Goal: Communication & Community: Participate in discussion

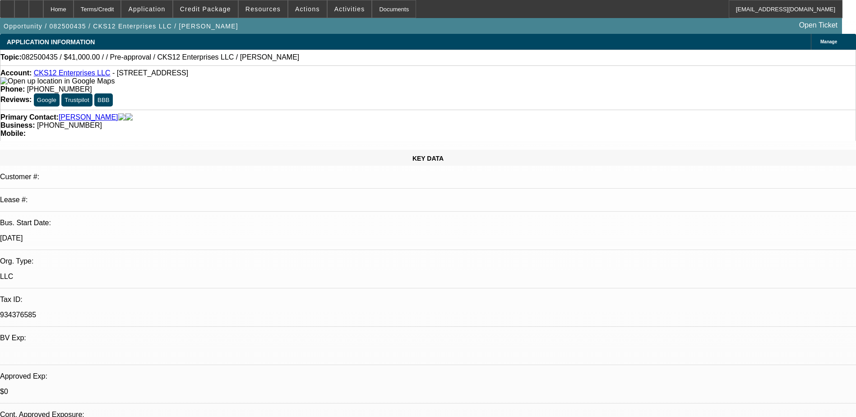
select select "0.1"
select select "0"
select select "9"
select select "0"
select select "6"
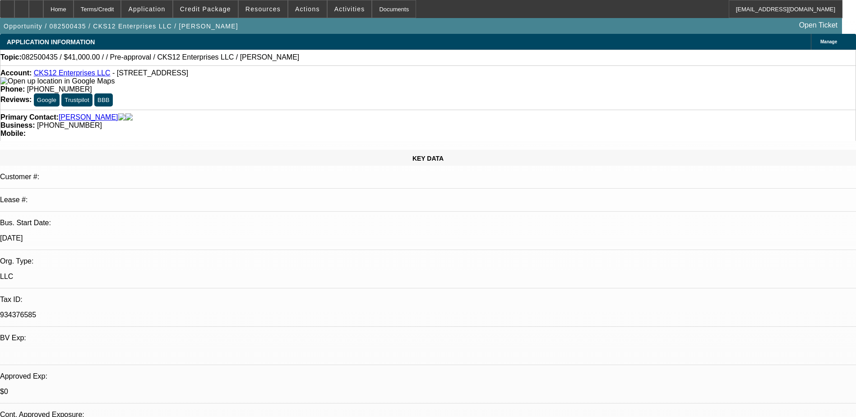
select select "0"
select select "0.1"
select select "6"
select select "0.1"
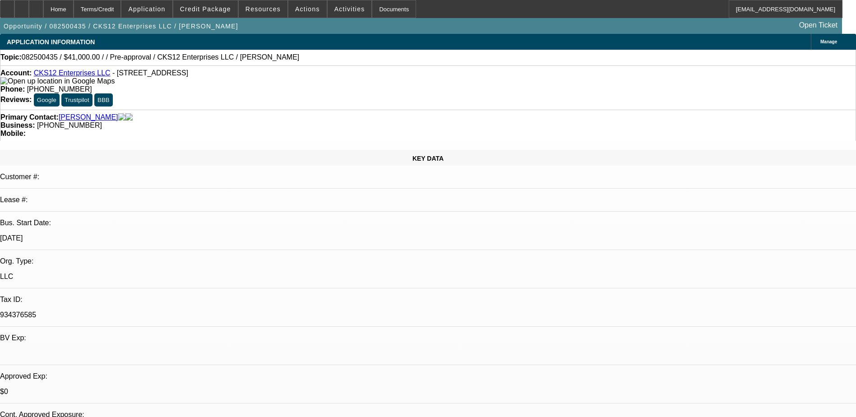
select select "2"
select select "0"
select select "6"
select select "0"
select select "3"
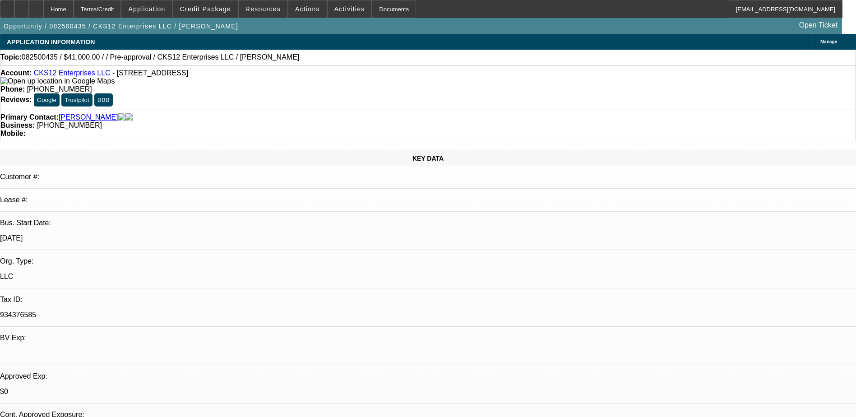
select select "3"
select select "0.1"
select select "4"
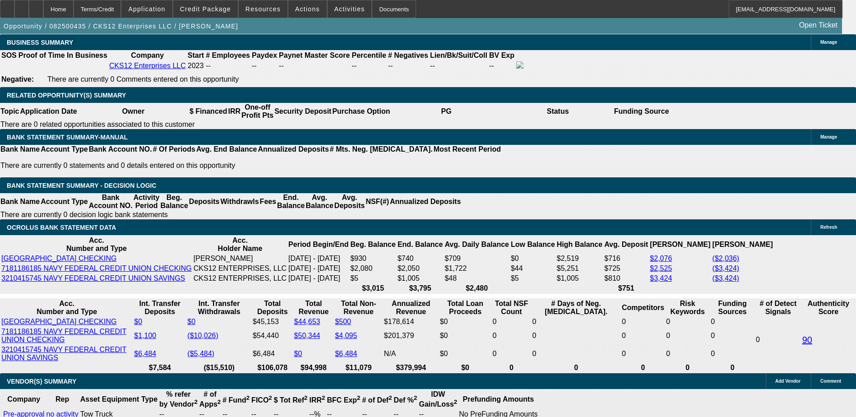
scroll to position [1353, 0]
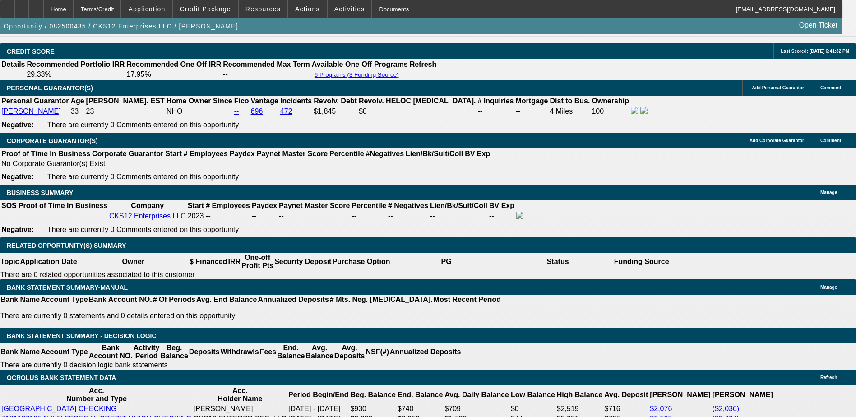
scroll to position [1218, 0]
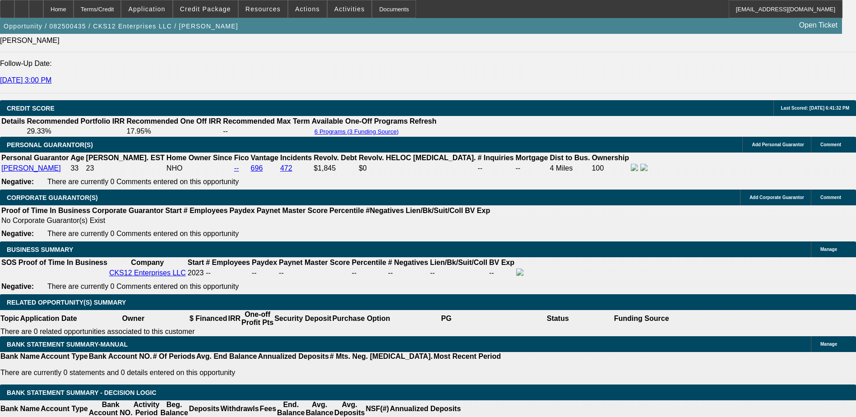
type input "$4,000.00"
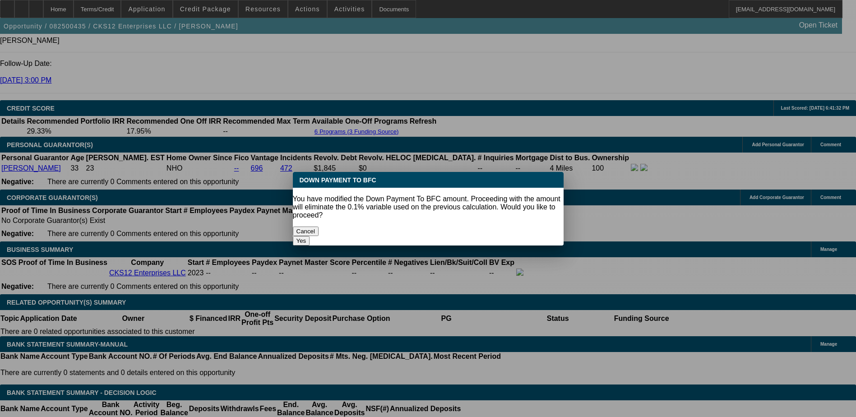
scroll to position [0, 0]
click at [310, 236] on button "Yes" at bounding box center [301, 240] width 17 height 9
select select "0"
type input "UNKNOWN"
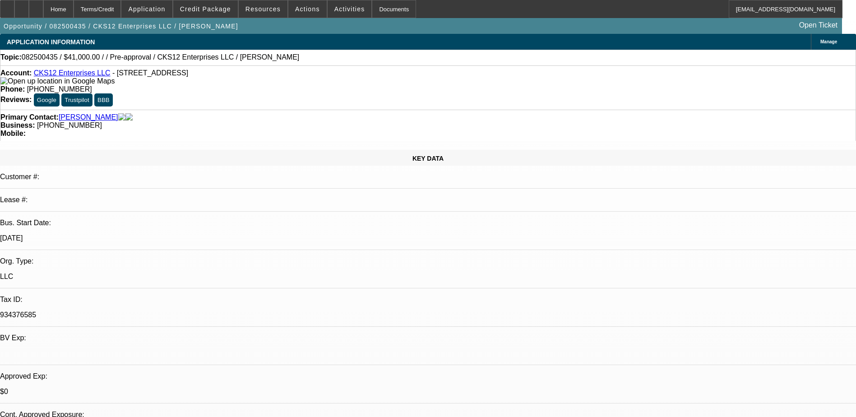
scroll to position [1218, 0]
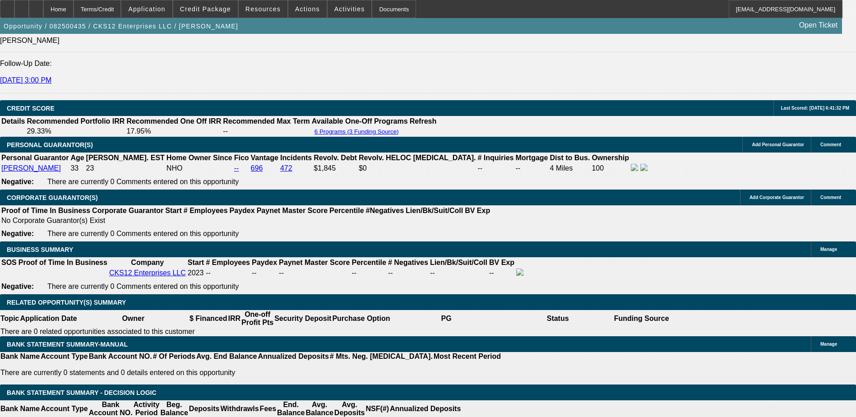
type input "$1,521.62"
type input "$3,043.24"
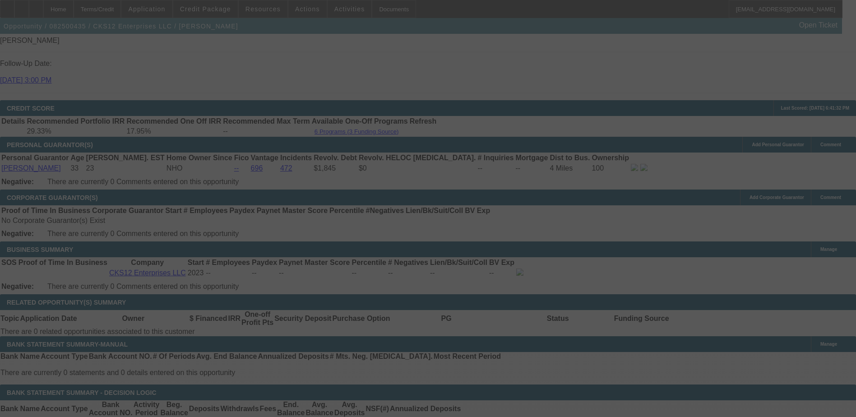
select select "0"
select select "2"
select select "0"
select select "6"
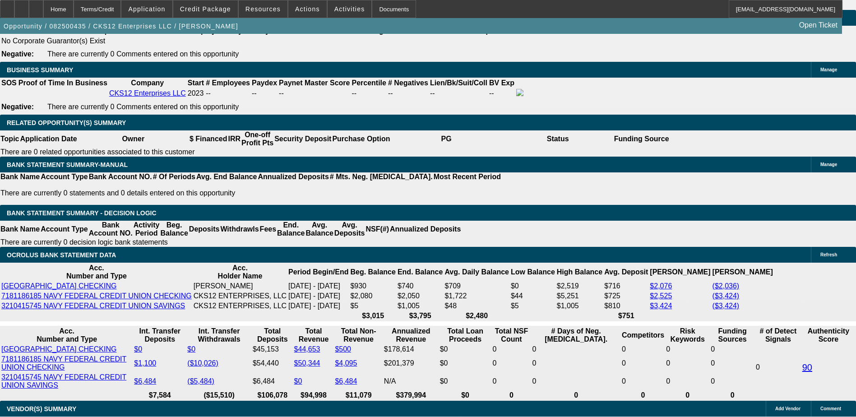
scroll to position [1399, 0]
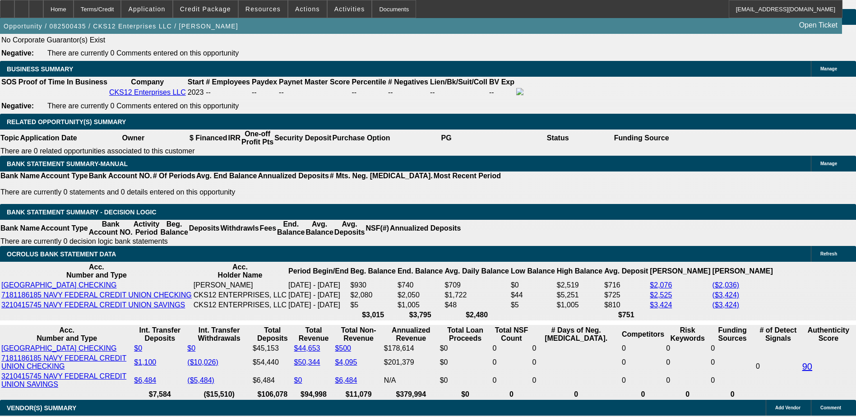
type input "3"
type input "UNKNOWN"
type input "$14,058.00"
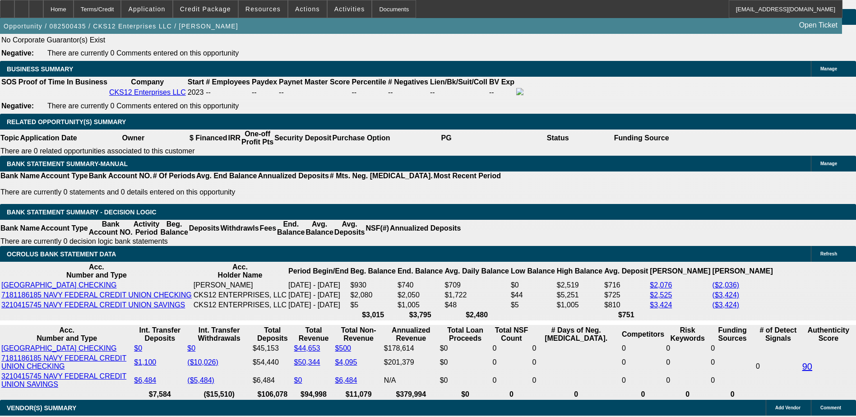
type input "$42,174.00"
type input "30"
type input "$1,689.11"
type input "$5,067.33"
type input "30"
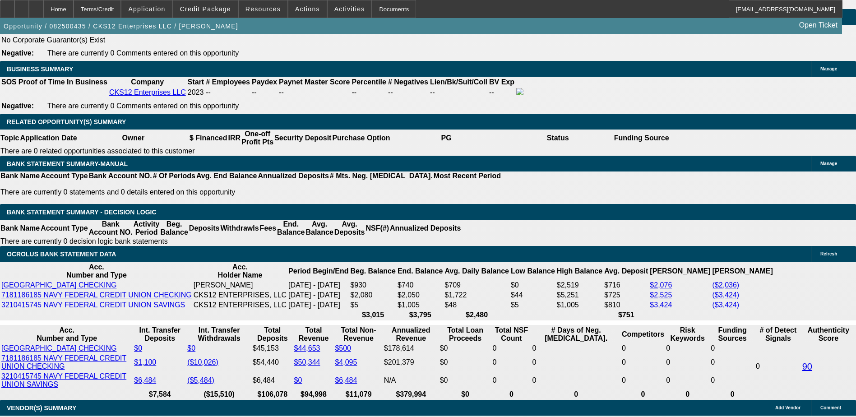
type input "30"
type input "UNKNOWN"
type input "$14,122.43"
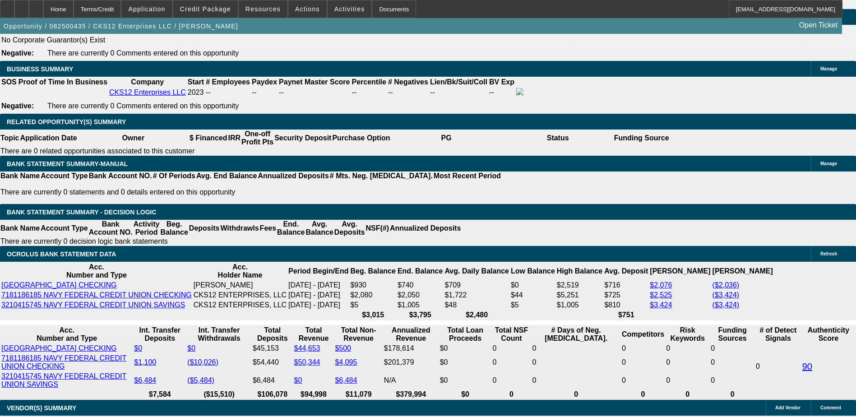
type input "$28,244.86"
type input "$1,745.77"
type input "$3,491.54"
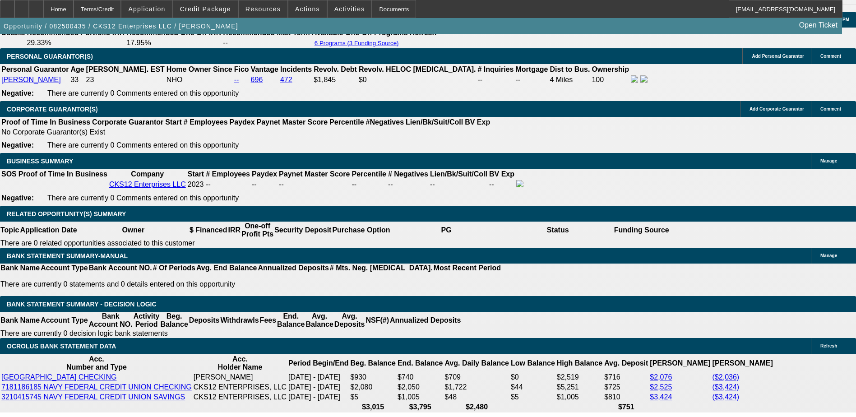
scroll to position [1218, 0]
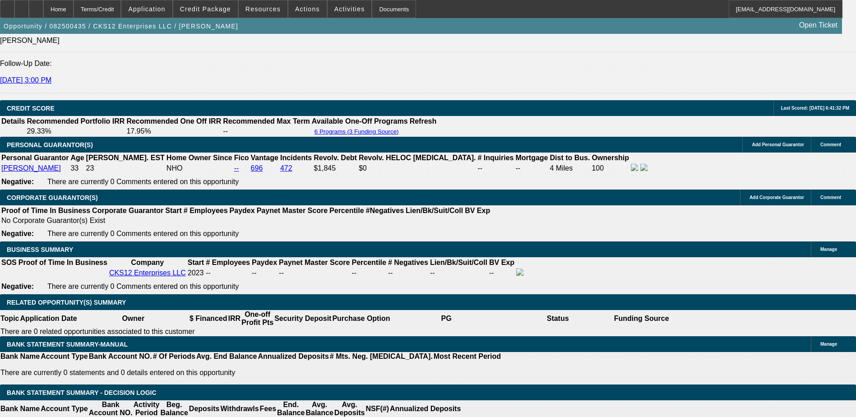
type input "30"
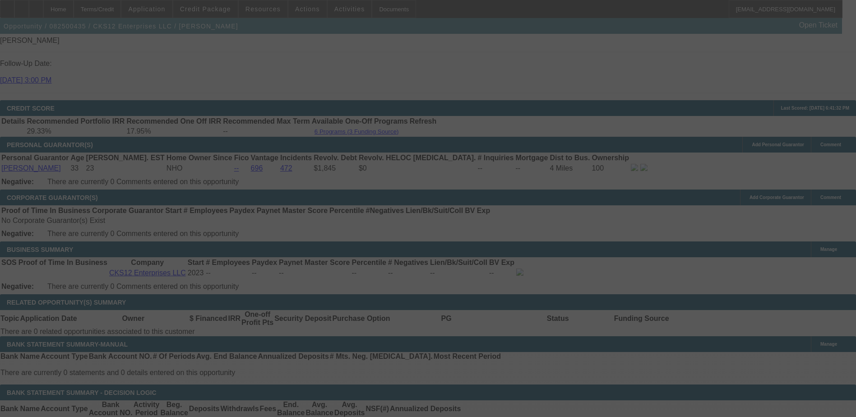
select select "0"
select select "2"
select select "0"
select select "6"
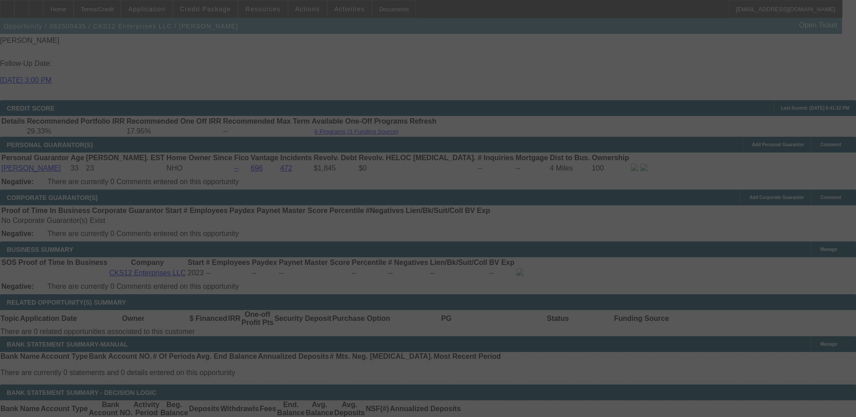
select select "0"
select select "3"
select select "0.1"
select select "4"
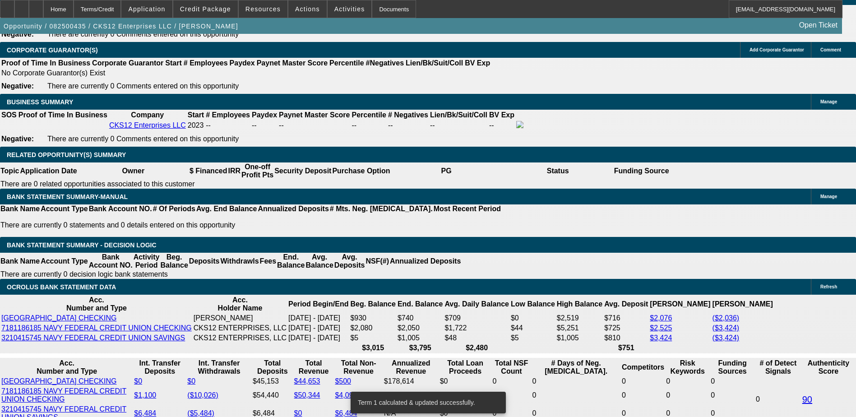
scroll to position [1399, 0]
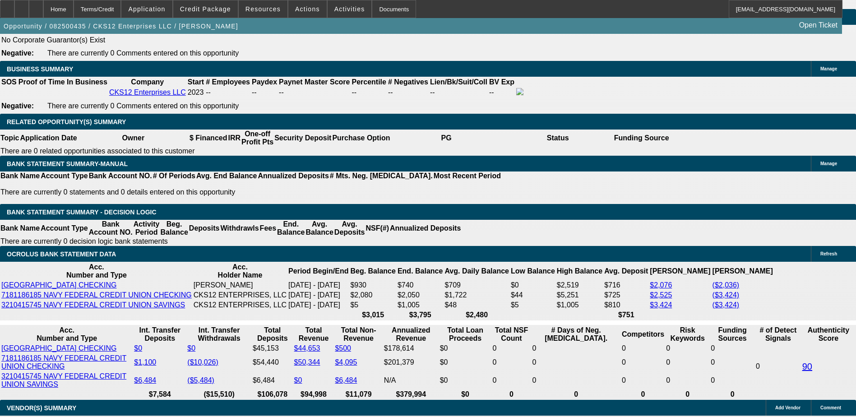
select select "2"
type input "$3,378.22"
type input "UNKNOWN"
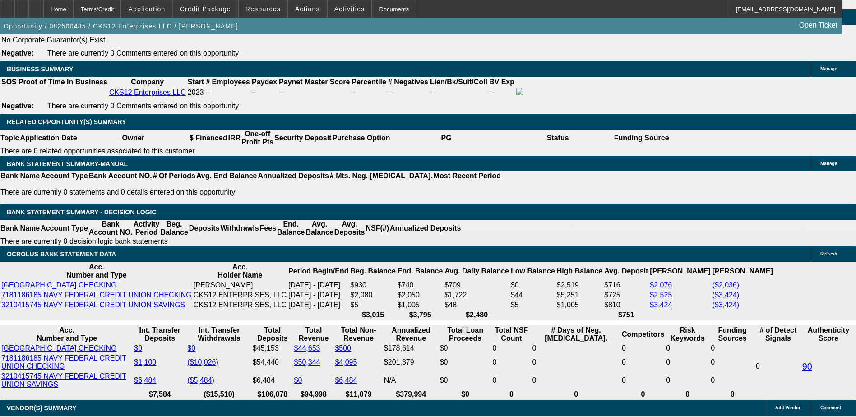
select select "1"
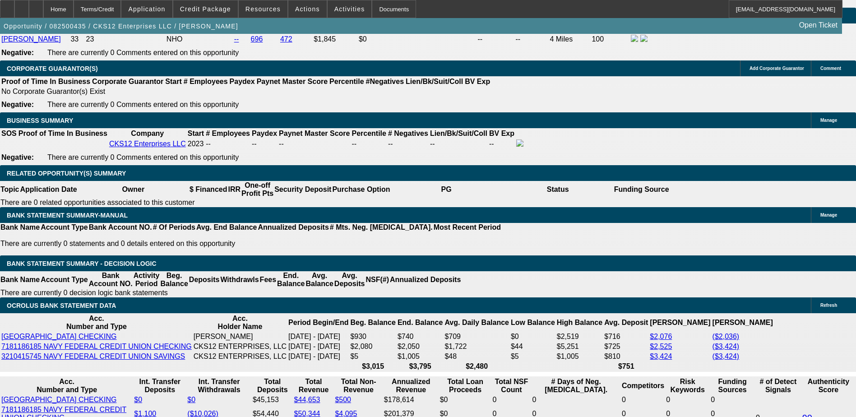
scroll to position [1308, 0]
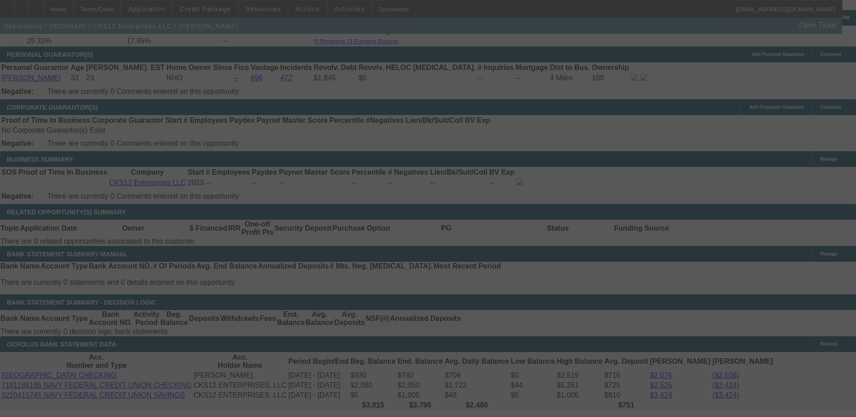
select select "0"
select select "2"
select select "0.1"
select select "4"
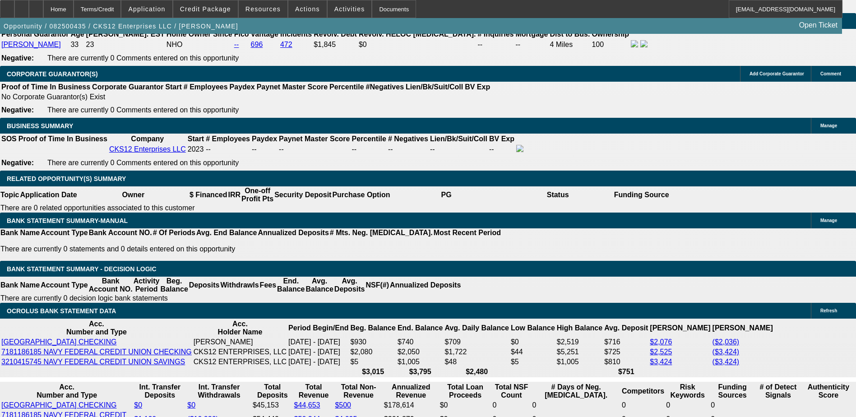
scroll to position [1399, 0]
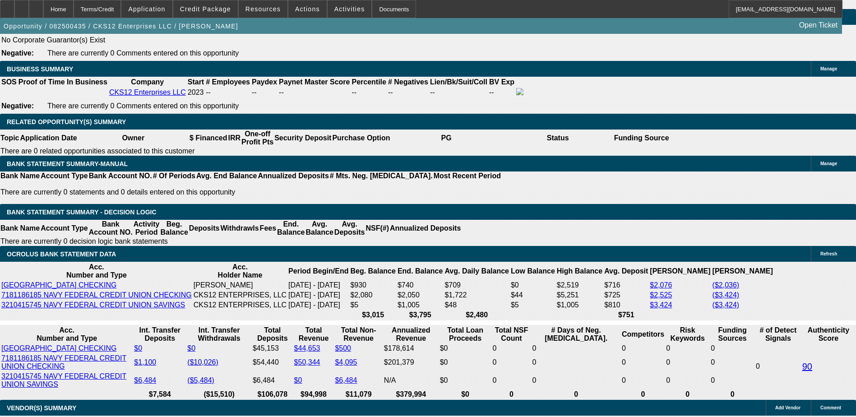
type input "1"
type input "UNKNOWN"
type input "$1,384.39"
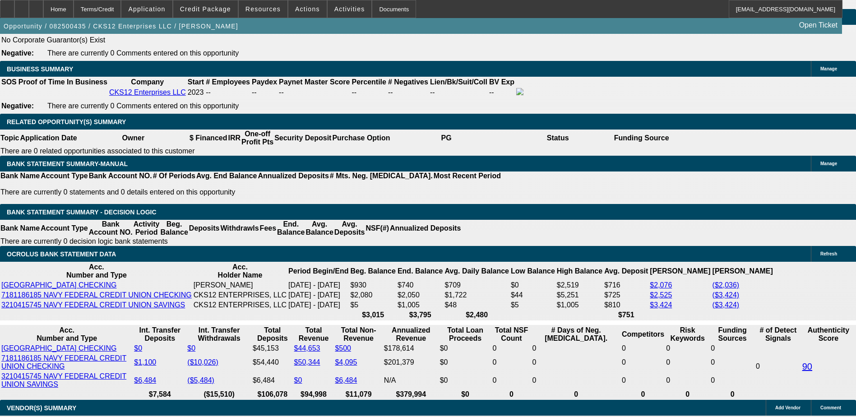
type input "$2,768.78"
type input "17"
type input "$1,687.11"
type input "$3,374.22"
type input "1"
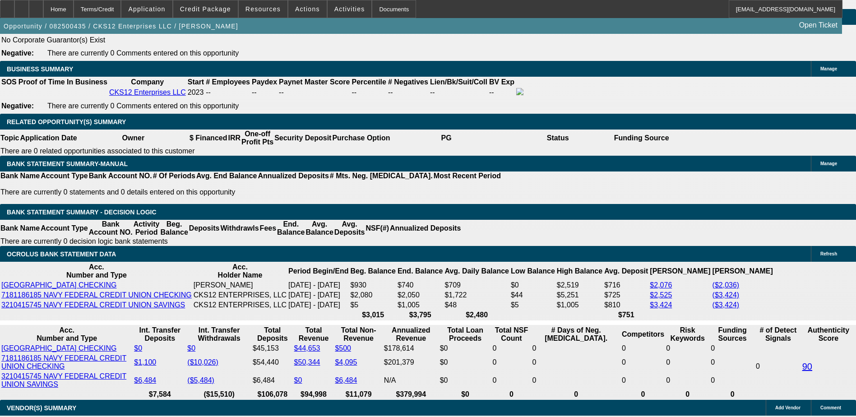
type input "$1,384.39"
type input "$2,768.78"
type input "16"
type input "$1,667.15"
type input "$3,334.30"
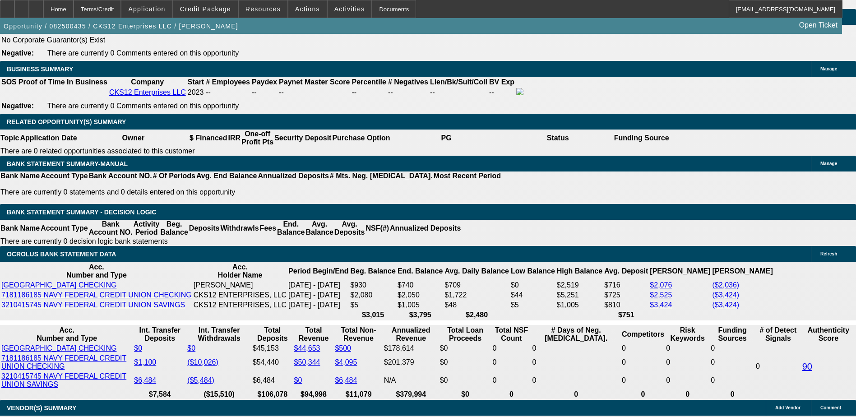
type input "16.9"
type input "$1,685.11"
type input "$3,370.22"
type input "16."
type input "$1,667.15"
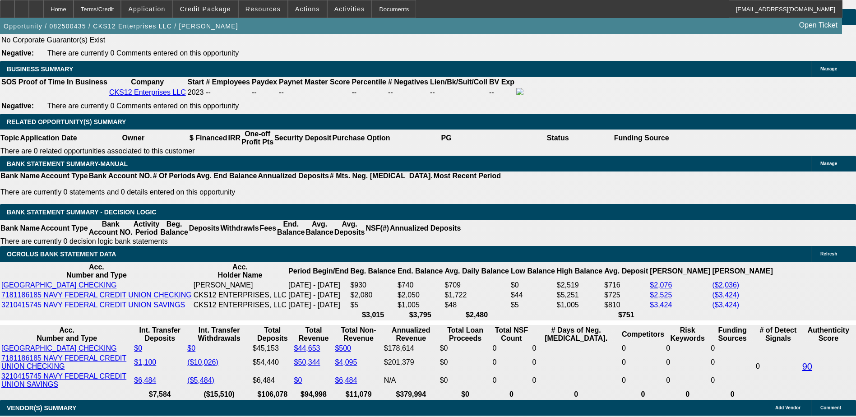
type input "$3,334.30"
type input "16.5"
type input "$1,677.11"
type input "$3,354.22"
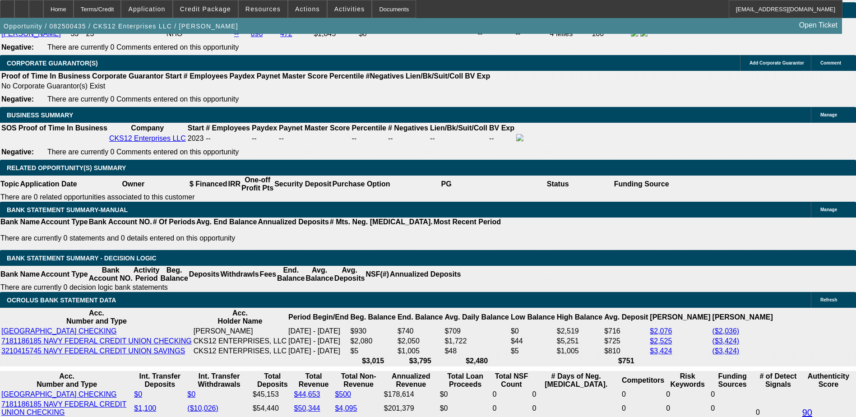
scroll to position [1308, 0]
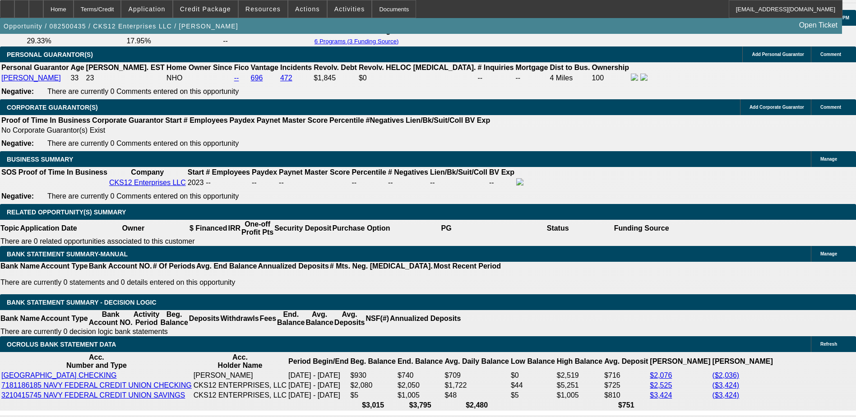
type input "16.5"
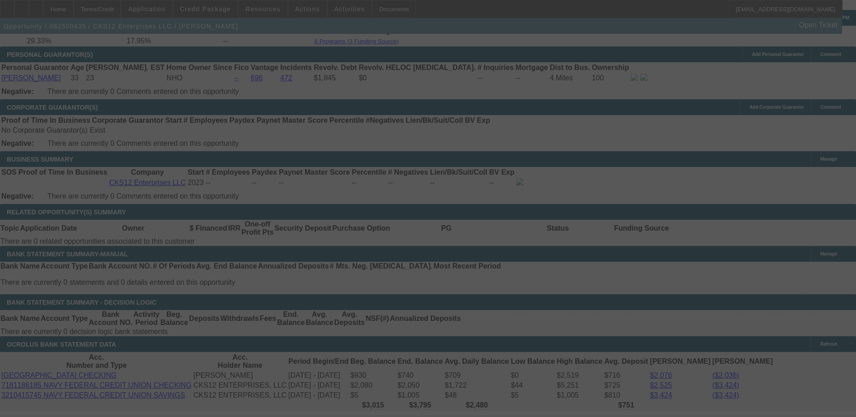
select select "0"
select select "2"
select select "0.1"
select select "4"
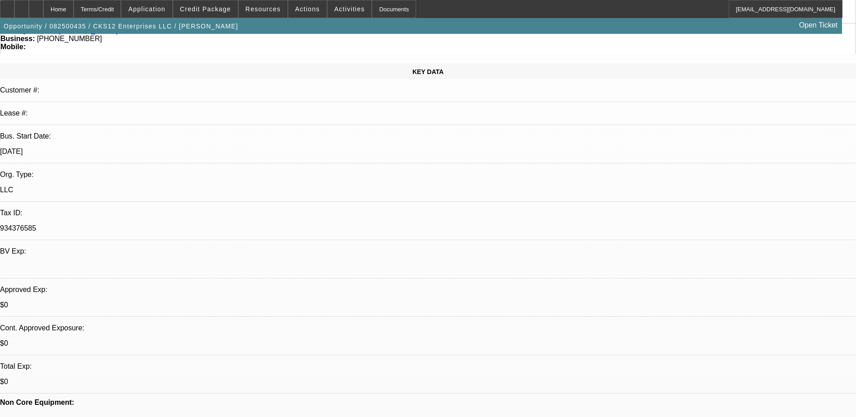
scroll to position [0, 0]
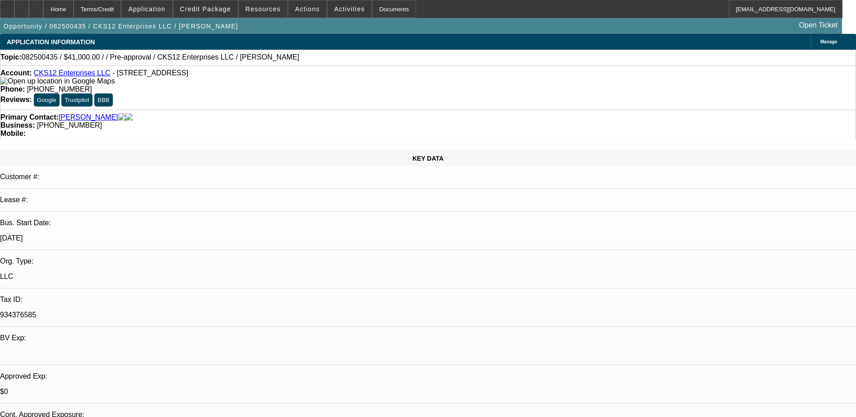
click at [77, 77] on link "CKS12 Enterprises LLC" at bounding box center [72, 73] width 77 height 8
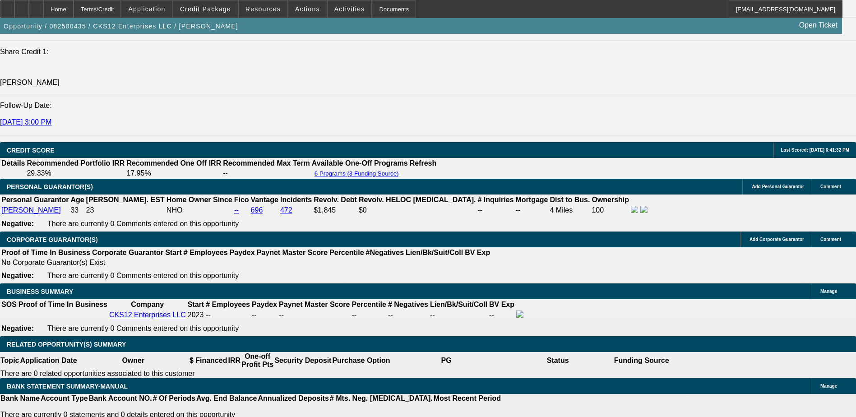
scroll to position [1263, 0]
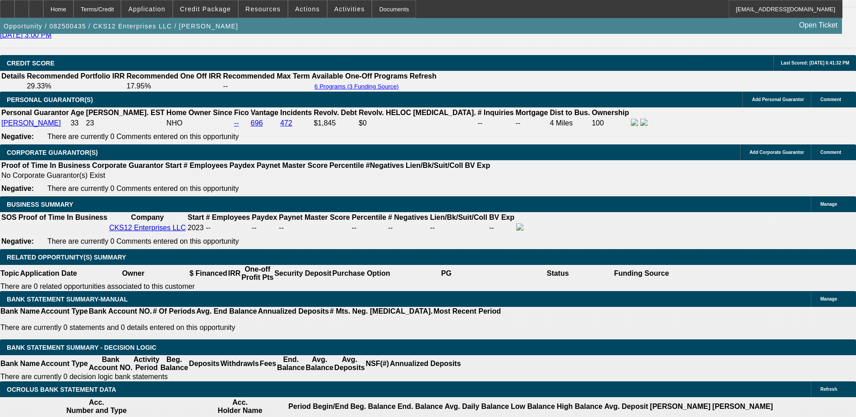
click at [568, 300] on div "APPLICATION INFORMATION Manage Topic: 082500435 / $41,000.00 / / Pre-approval /…" at bounding box center [428, 287] width 856 height 3032
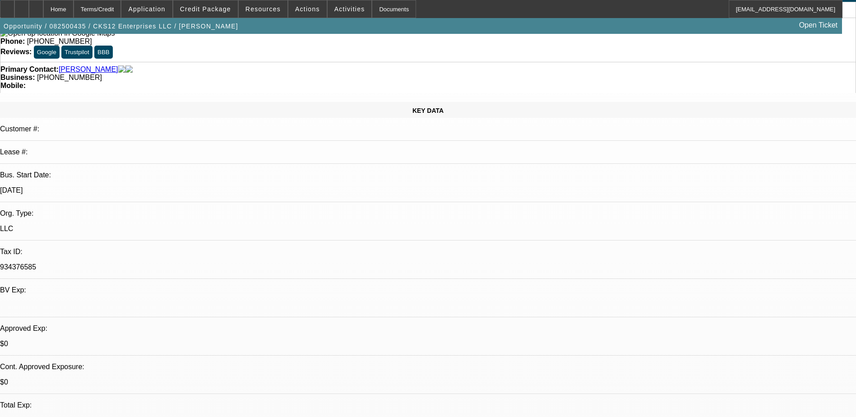
scroll to position [45, 0]
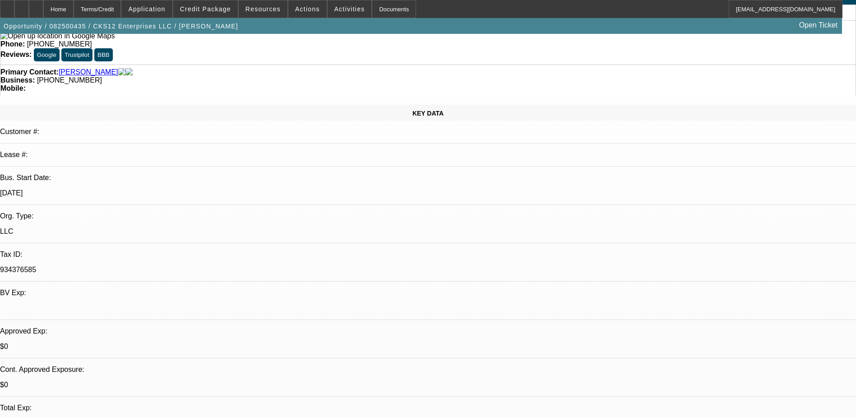
radio input "true"
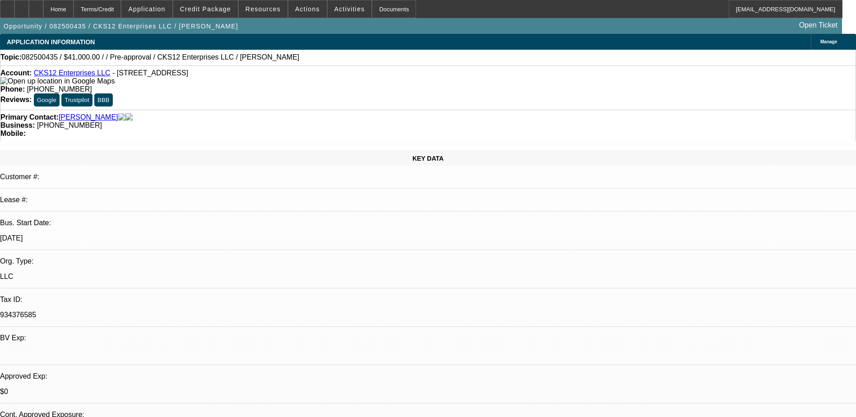
scroll to position [19, 0]
type textarea "has contracts with Herts. has 2 trucks 1 dooley 1 wrecker - tows a lot of uhaul…"
radio input "true"
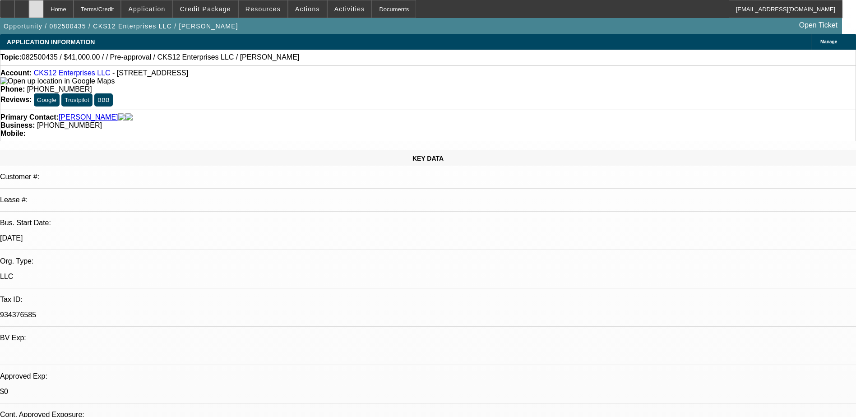
click at [43, 5] on div at bounding box center [36, 9] width 14 height 18
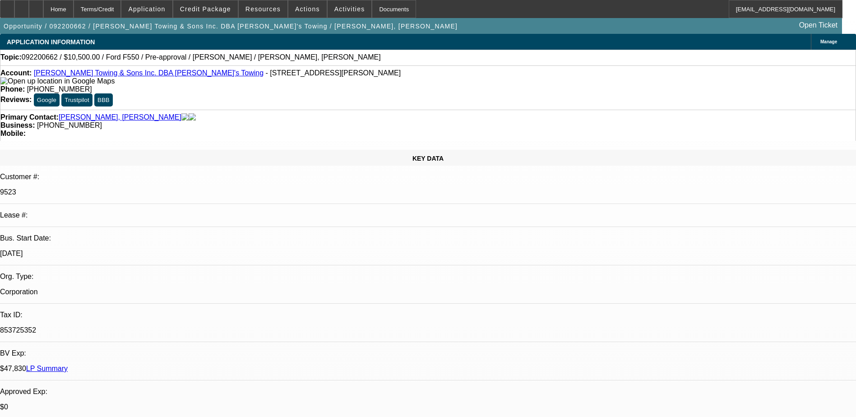
select select "0"
select select "2"
select select "0"
select select "6"
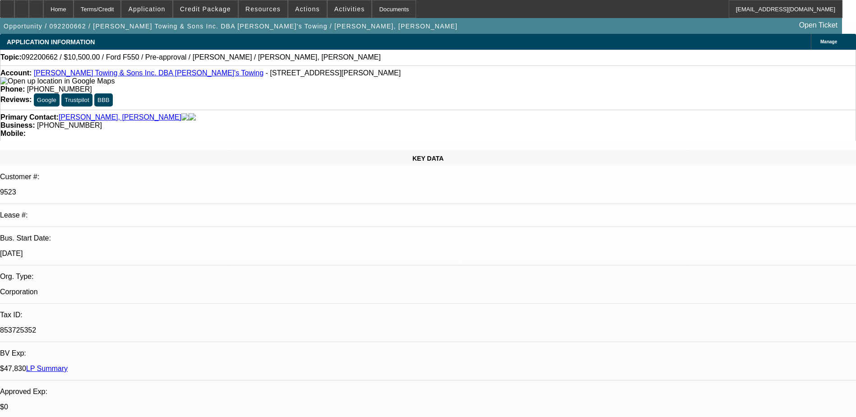
select select "0"
select select "2"
select select "0"
select select "6"
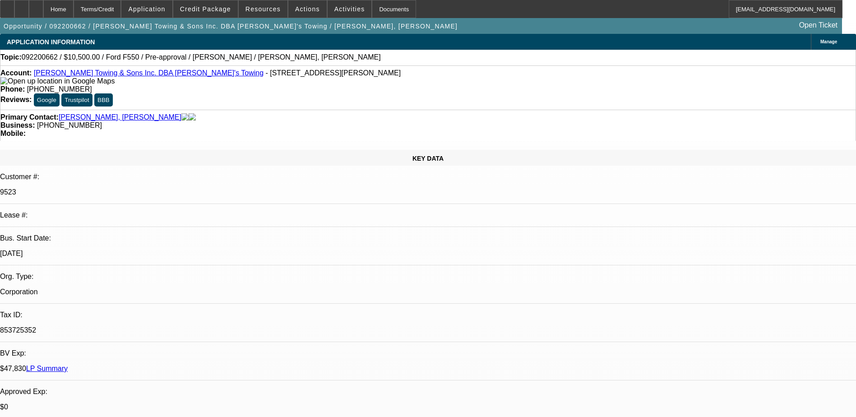
select select "0"
select select "2"
select select "0"
select select "6"
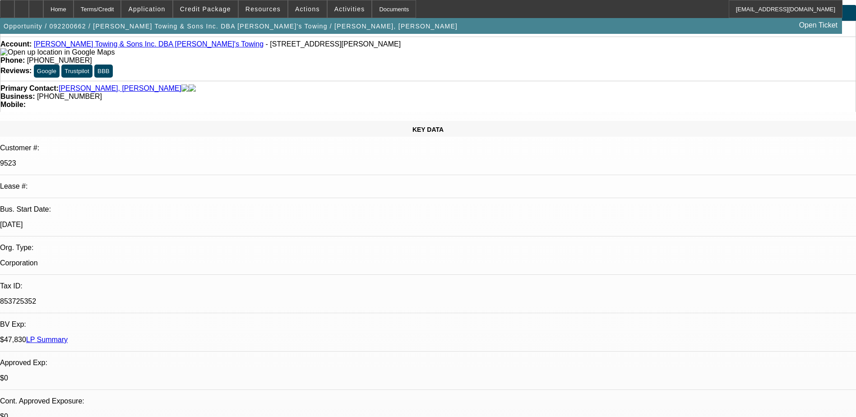
scroll to position [0, 0]
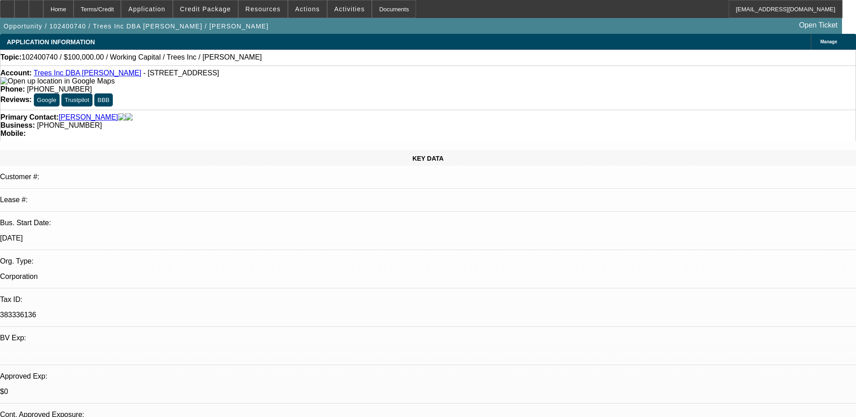
select select "0"
select select "2"
select select "0.1"
select select "4"
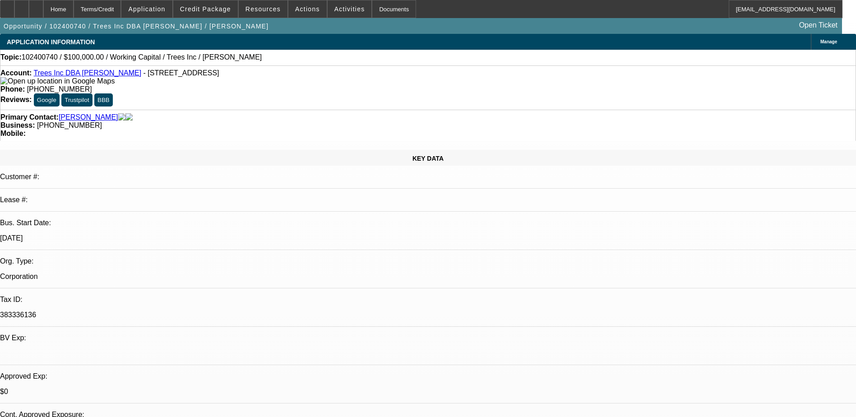
select select "0"
select select "2"
select select "0.1"
select select "4"
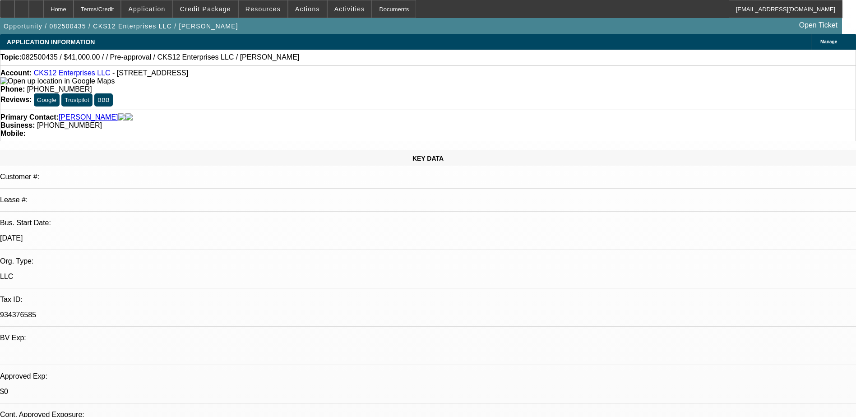
select select "0.1"
select select "0"
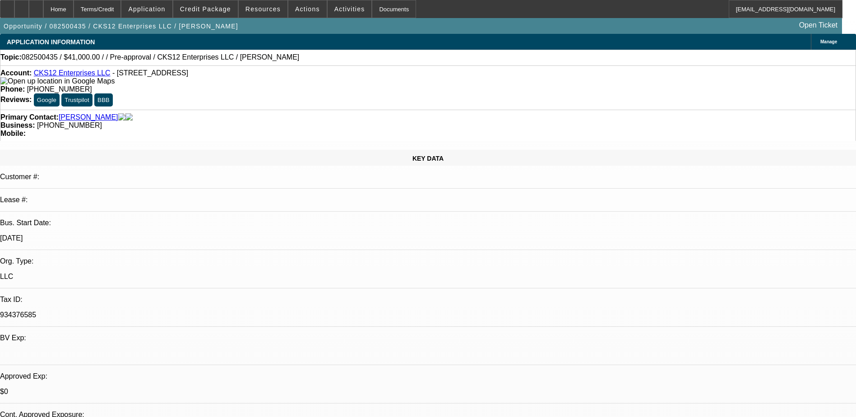
select select "0.1"
select select "0"
select select "2"
select select "0"
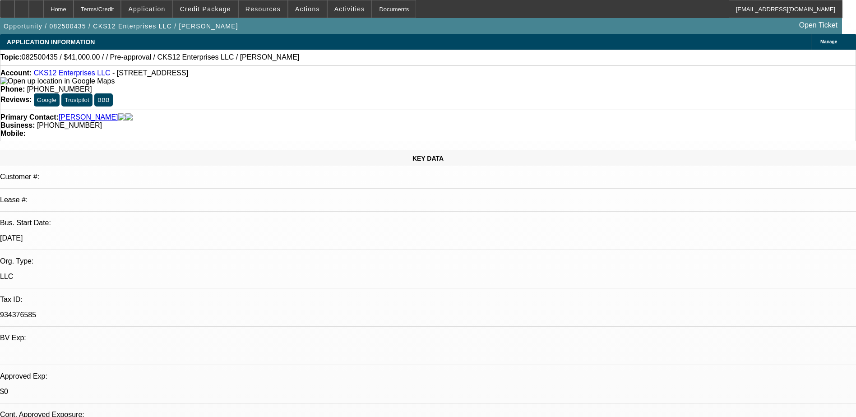
select select "2"
select select "0.1"
select select "1"
select select "9"
select select "6"
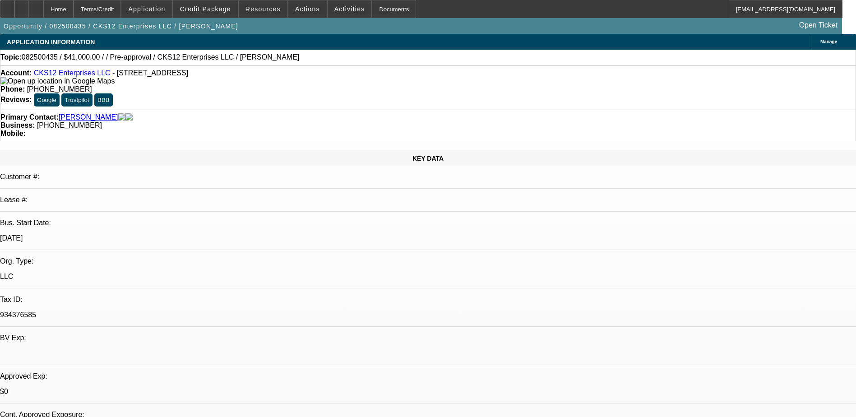
select select "1"
select select "6"
select select "1"
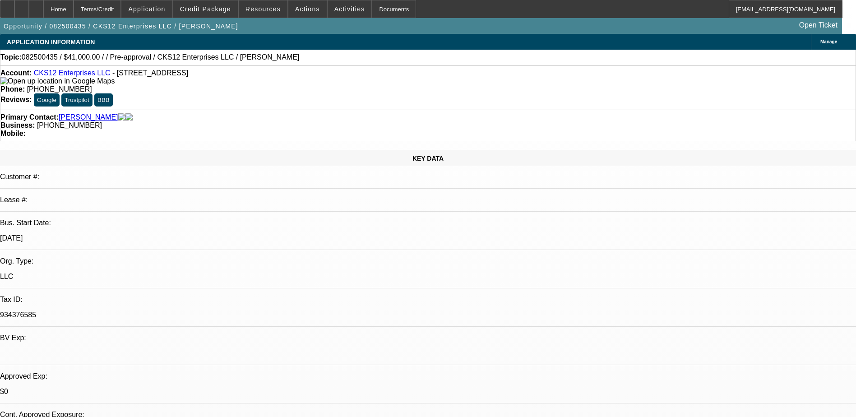
select select "6"
select select "1"
select select "4"
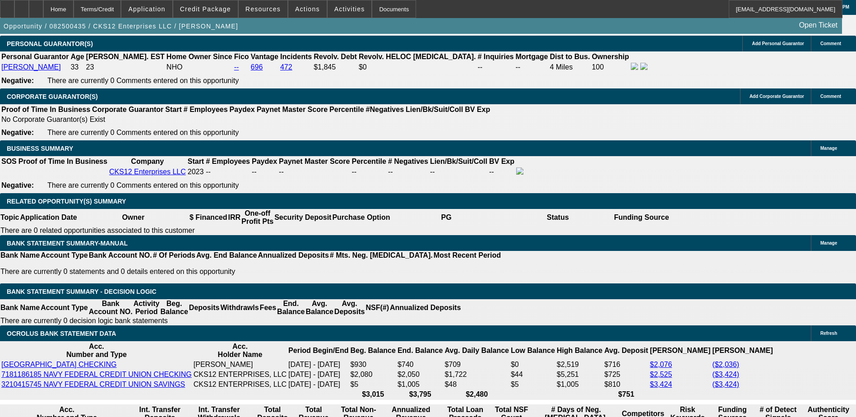
scroll to position [1409, 0]
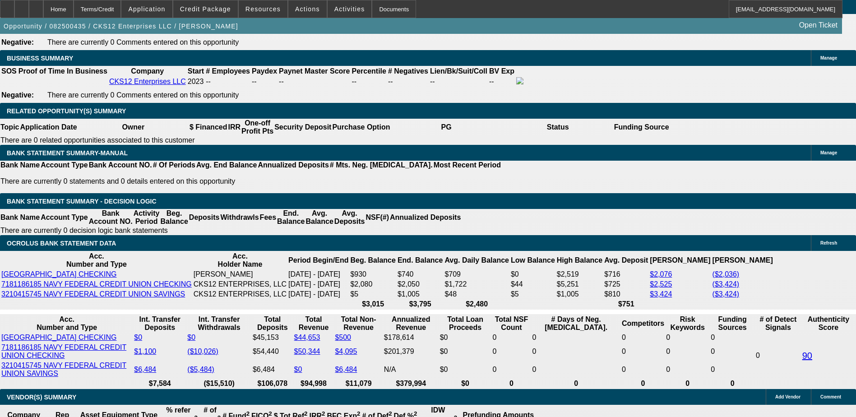
select select "3"
type input "UNKNOWN"
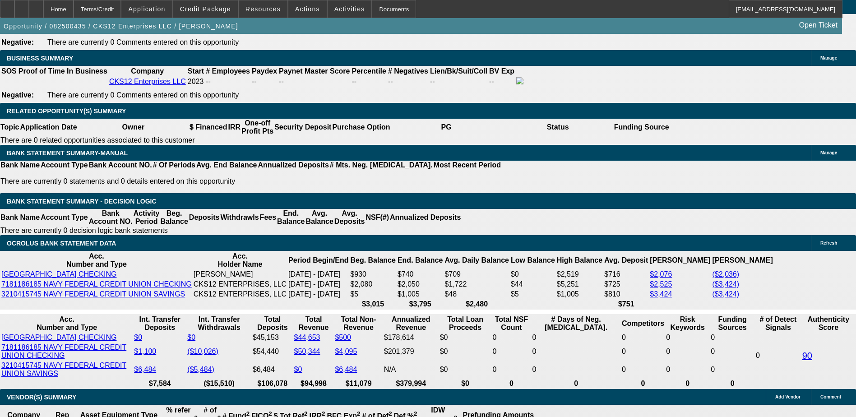
select select "3"
type input "UNKNOWN"
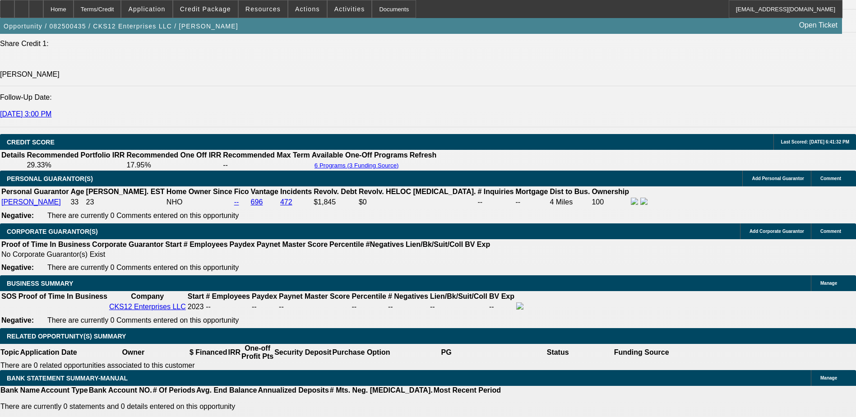
scroll to position [1184, 0]
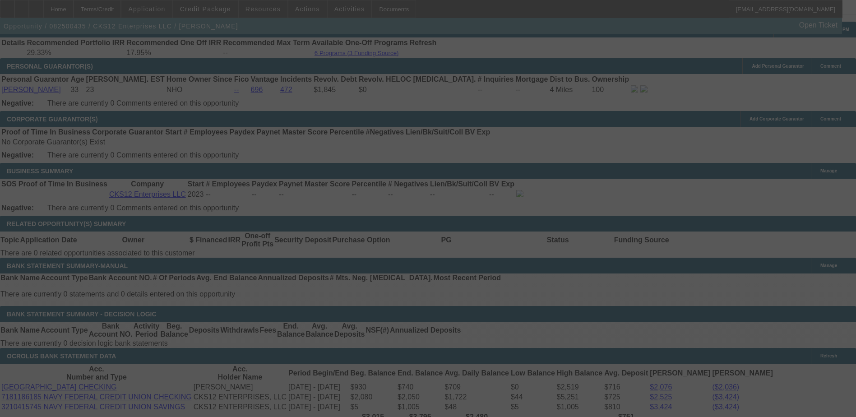
scroll to position [1364, 0]
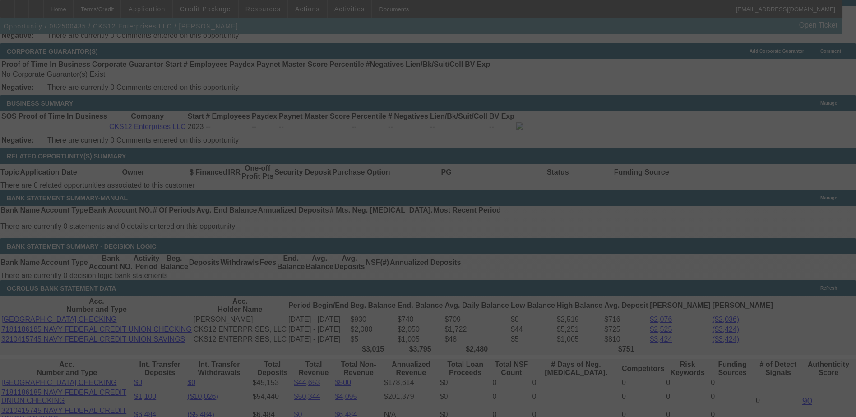
select select "0"
select select "2"
select select "3"
select select "0.1"
select select "4"
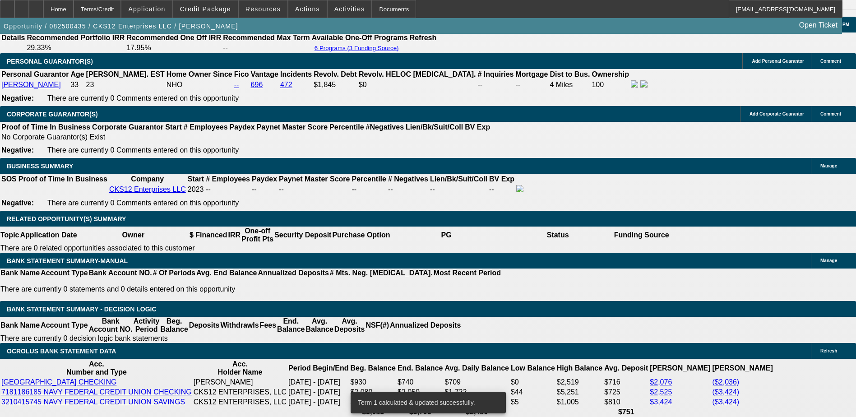
scroll to position [1219, 0]
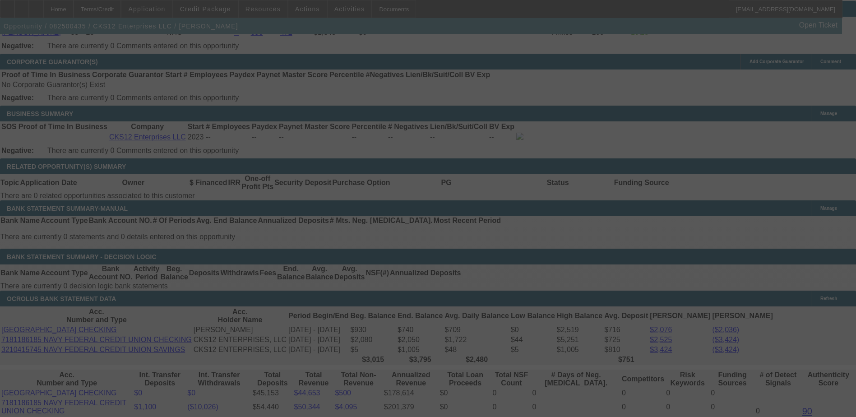
scroll to position [1444, 0]
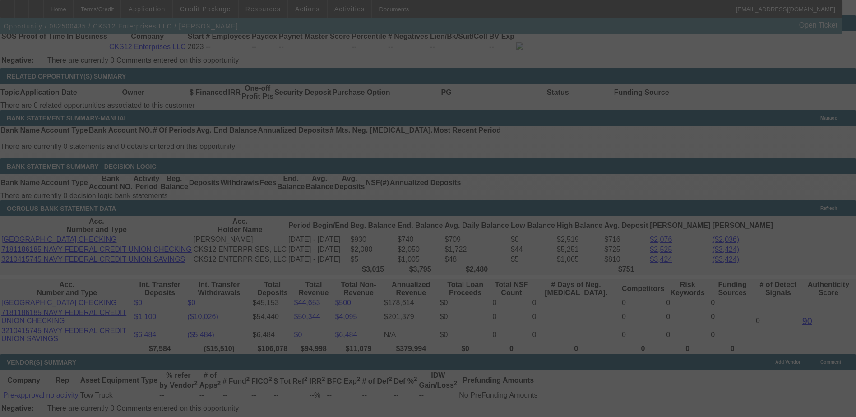
select select "0"
select select "2"
select select "3"
select select "0"
select select "6"
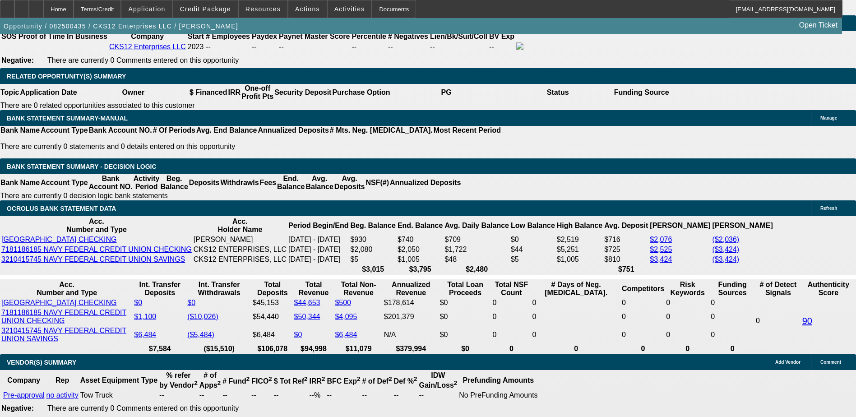
select select "0.1"
type input "$4,500.00"
type input "UNKNOWN"
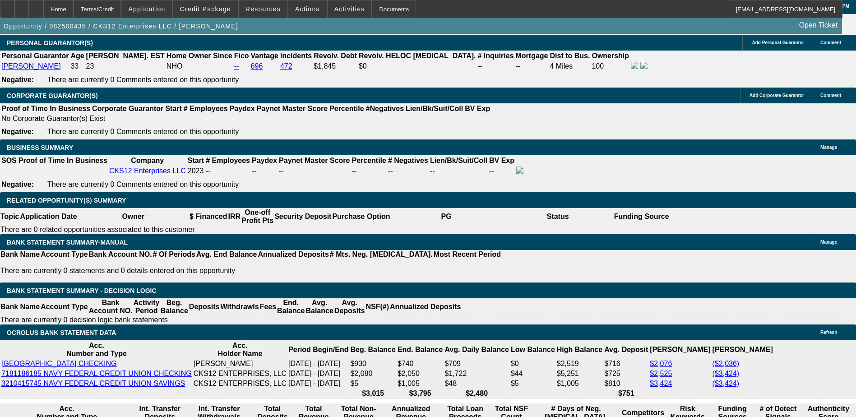
scroll to position [1264, 0]
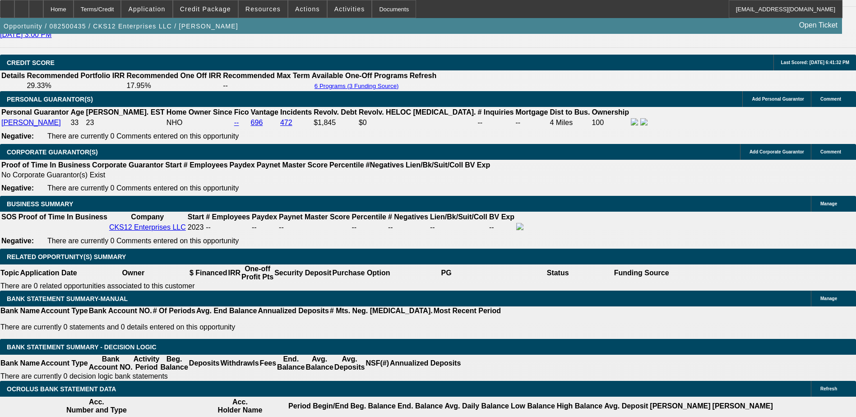
type input "$3,313.32"
type input "$1,656.66"
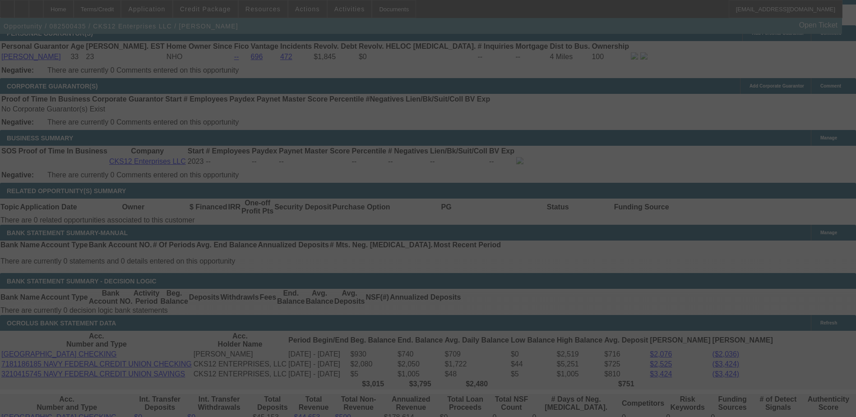
scroll to position [1399, 0]
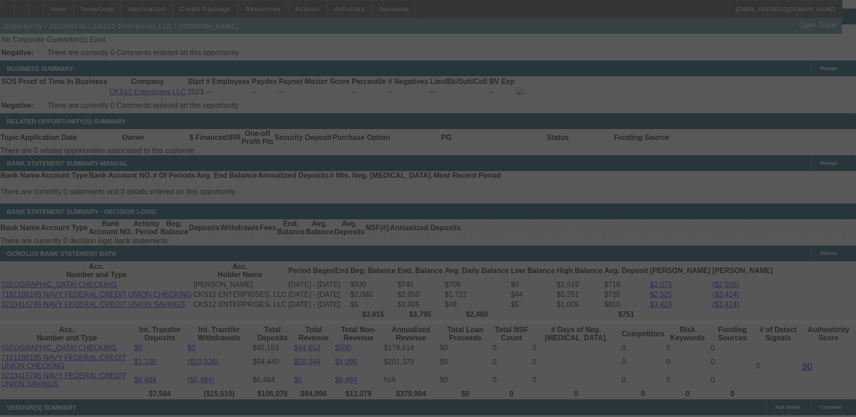
select select "0.1"
select select "2"
select select "3"
select select "0.1"
select select "4"
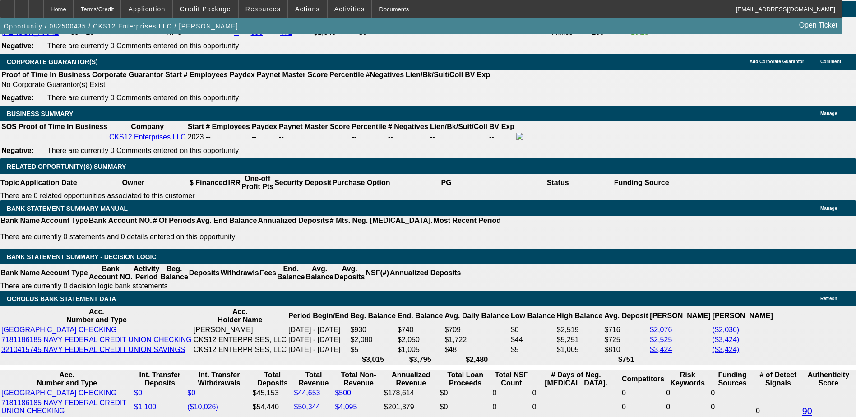
scroll to position [1444, 0]
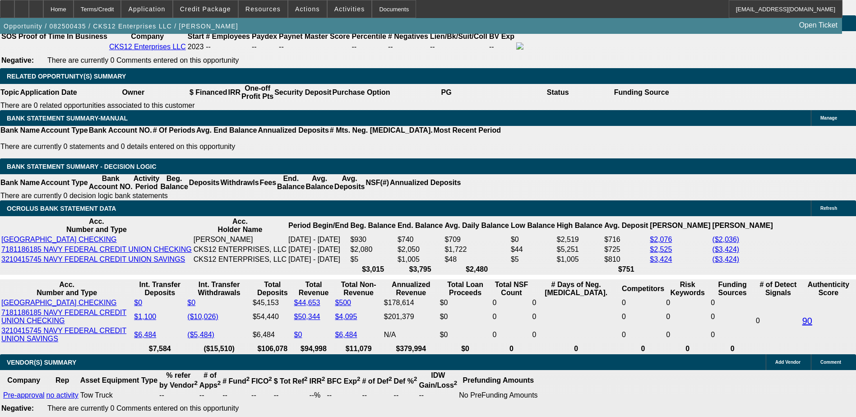
select select "0.1"
type input "$4,500.00"
type input "UNKNOWN"
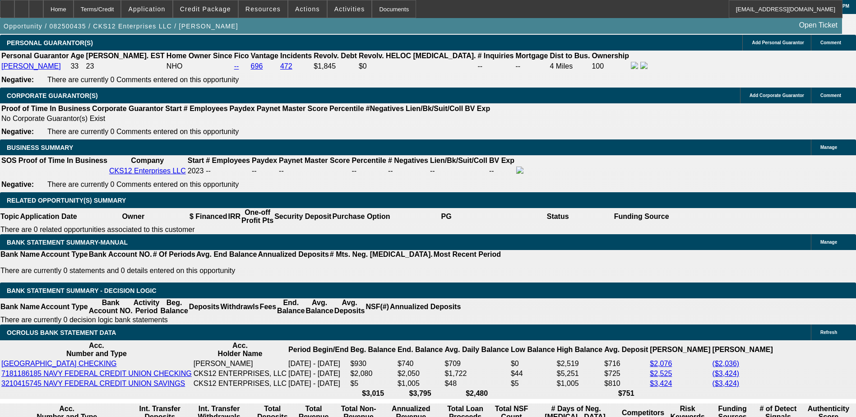
type input "$3,448.96"
type input "$1,724.48"
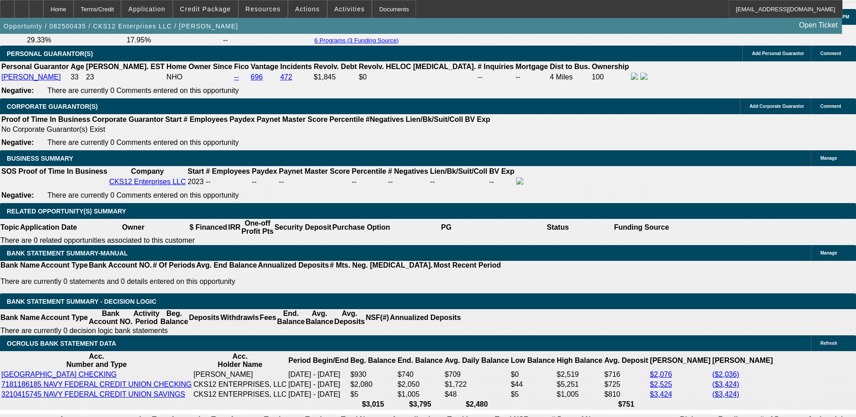
scroll to position [1309, 0]
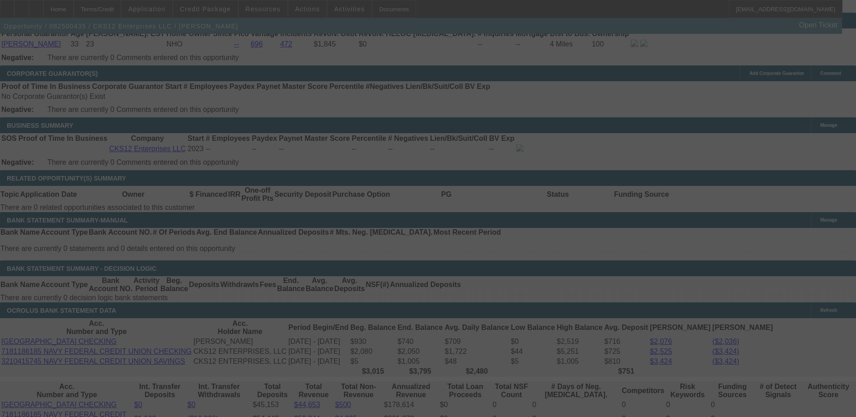
scroll to position [1399, 0]
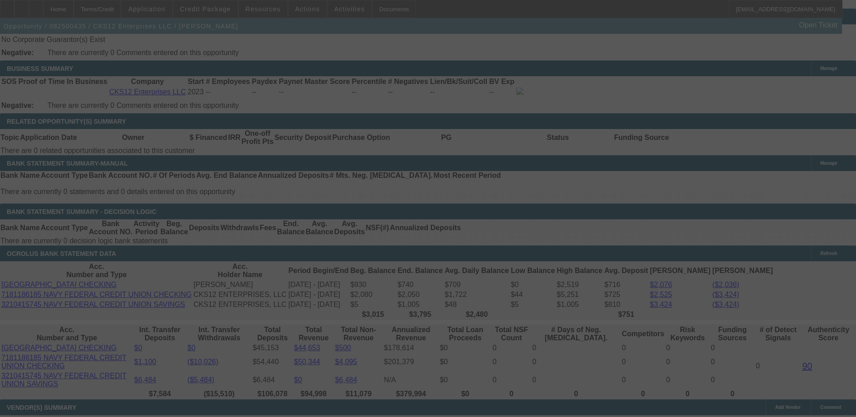
select select "0.1"
select select "2"
select select "3"
select select "0"
select select "6"
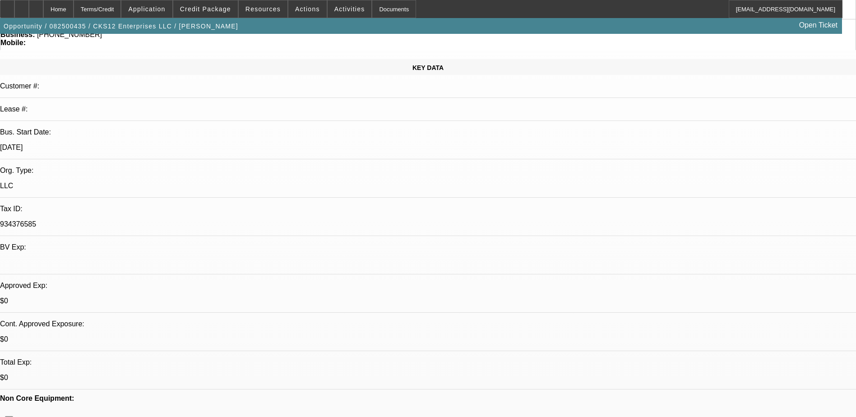
scroll to position [0, 0]
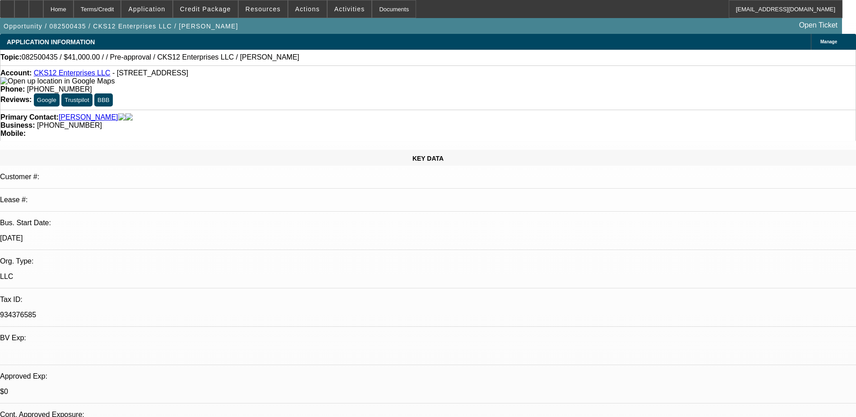
click at [79, 76] on link "CKS12 Enterprises LLC" at bounding box center [72, 73] width 77 height 8
click at [165, 12] on span "Application" at bounding box center [146, 8] width 37 height 7
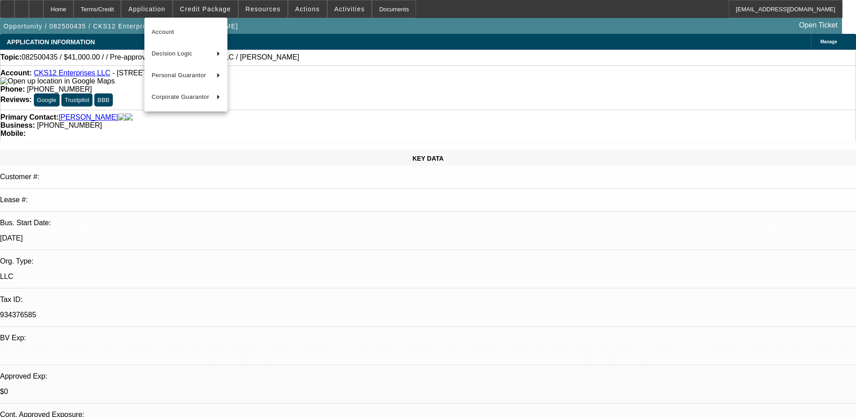
click at [225, 9] on div at bounding box center [428, 208] width 856 height 417
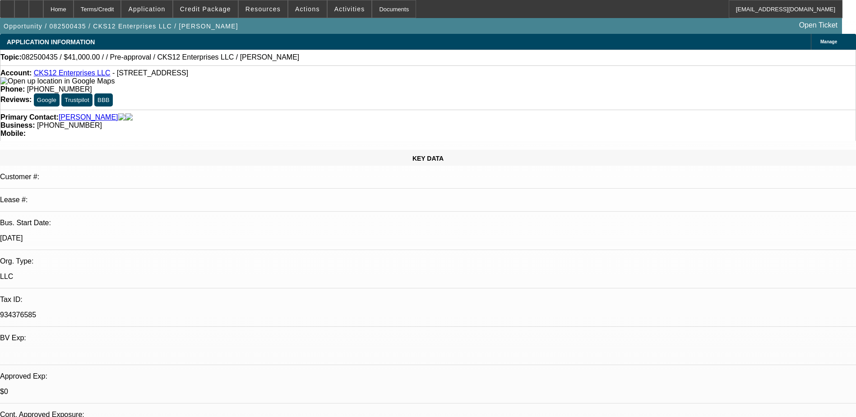
click at [225, 9] on span "Credit Package" at bounding box center [205, 8] width 51 height 7
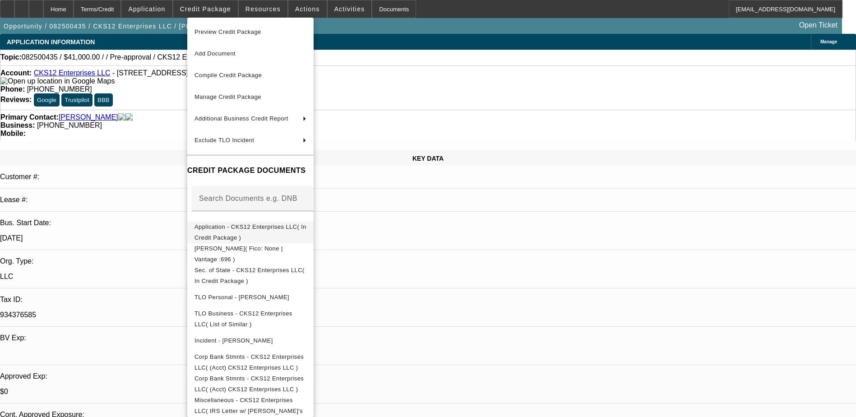
click at [263, 227] on span "Application - CKS12 Enterprises LLC( In Credit Package )" at bounding box center [250, 232] width 112 height 18
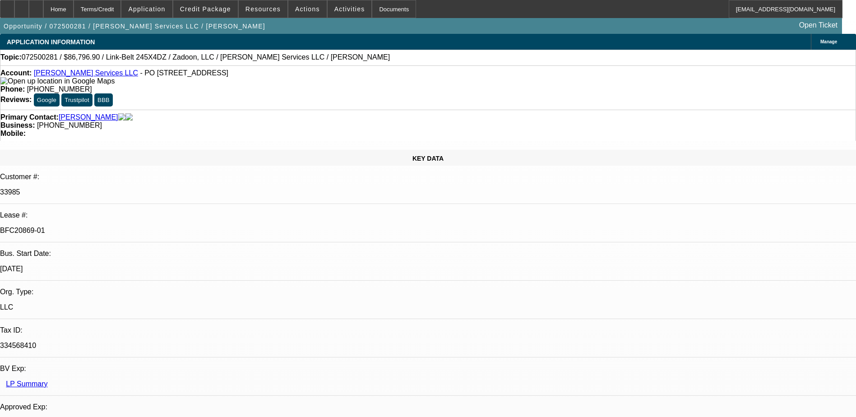
select select "0.1"
select select "0"
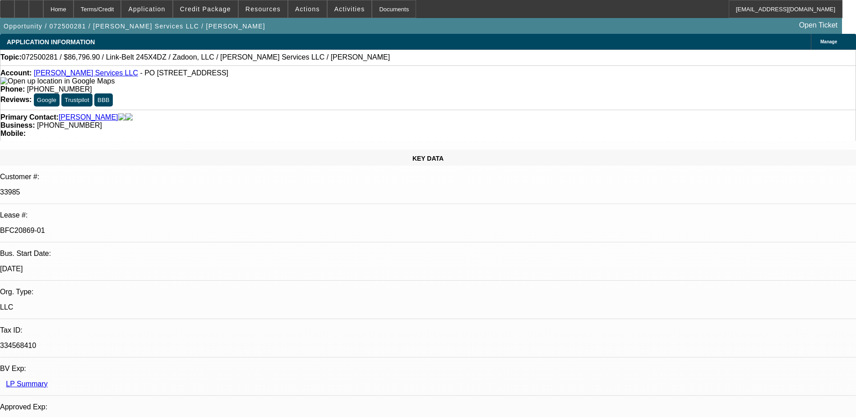
select select "0"
select select "0.1"
select select "0"
select select "0.1"
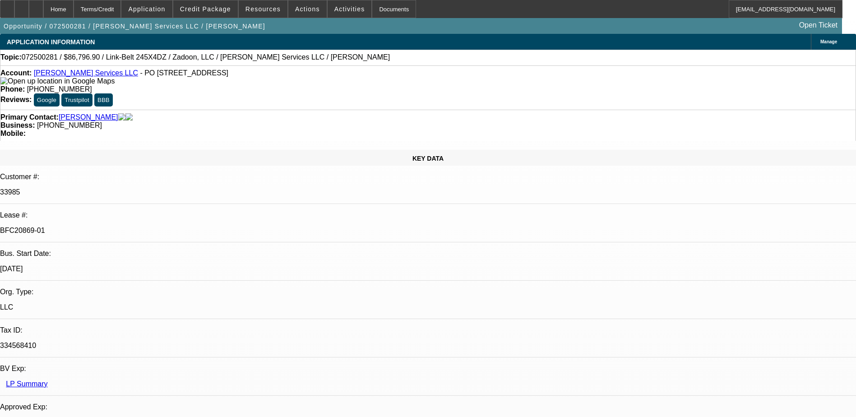
select select "0"
select select "1"
select select "2"
select select "6"
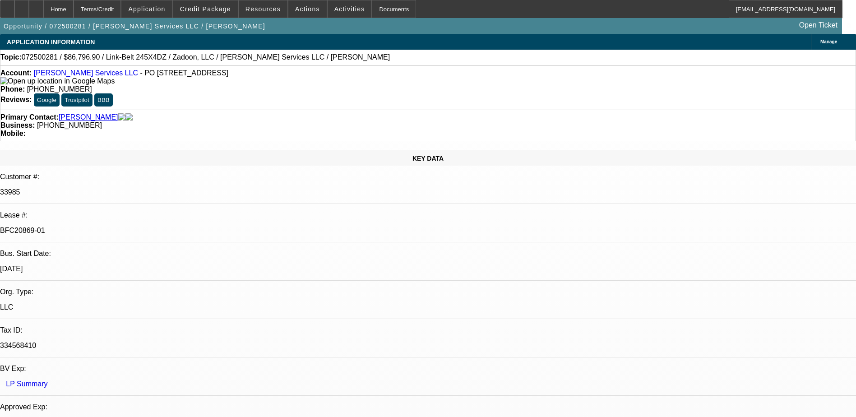
select select "1"
select select "2"
select select "6"
select select "1"
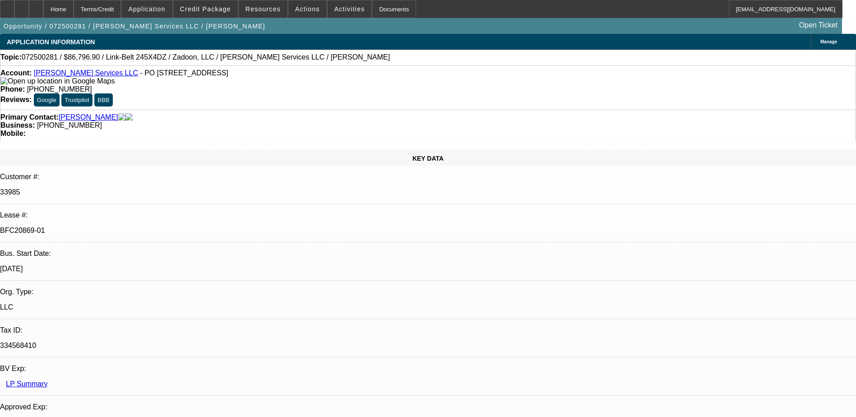
select select "6"
select select "1"
select select "6"
